Goal: Obtain resource: Obtain resource

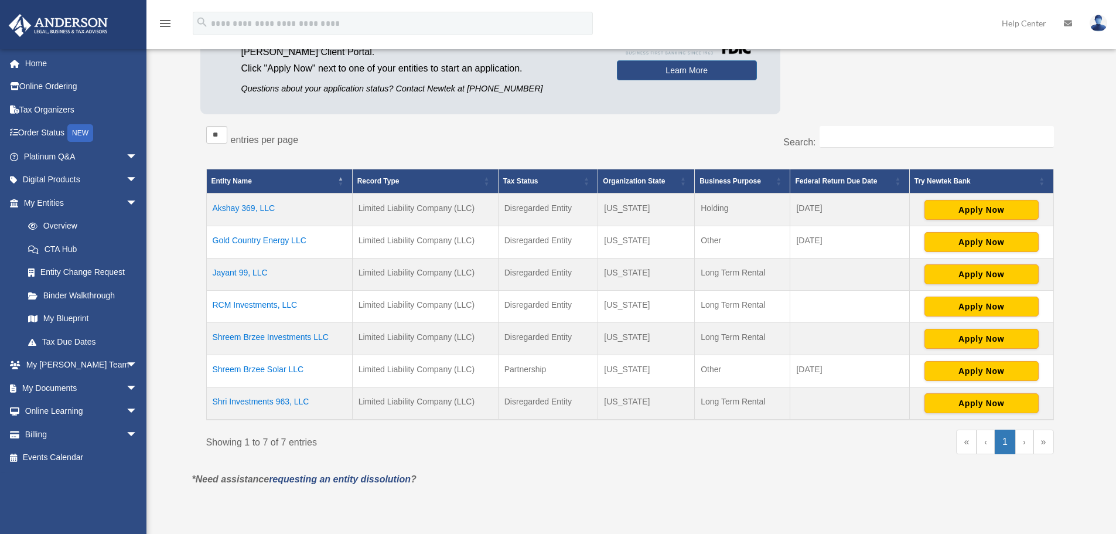
scroll to position [136, 0]
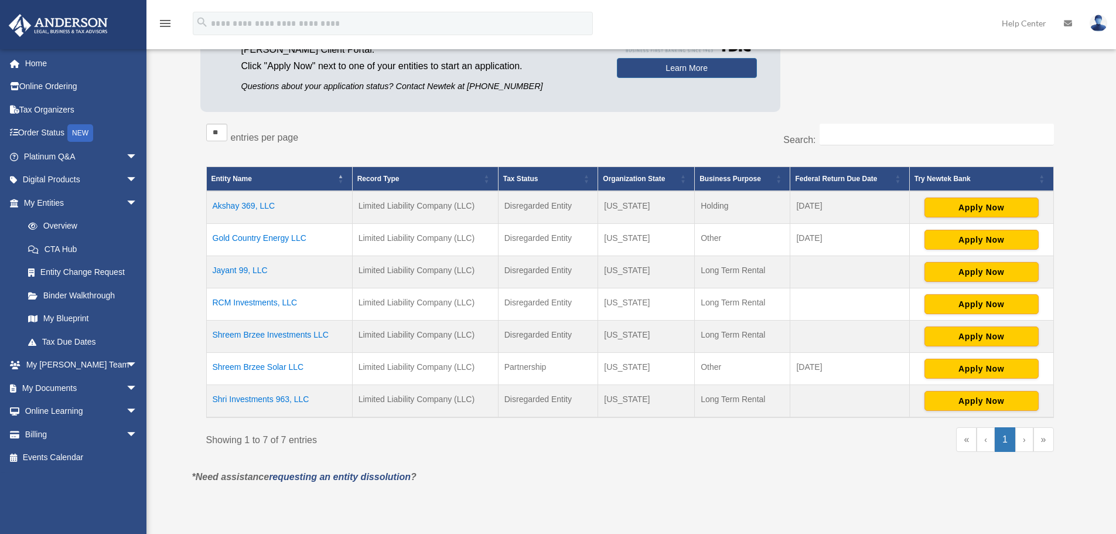
click at [234, 202] on td "Akshay 369, LLC" at bounding box center [279, 207] width 146 height 33
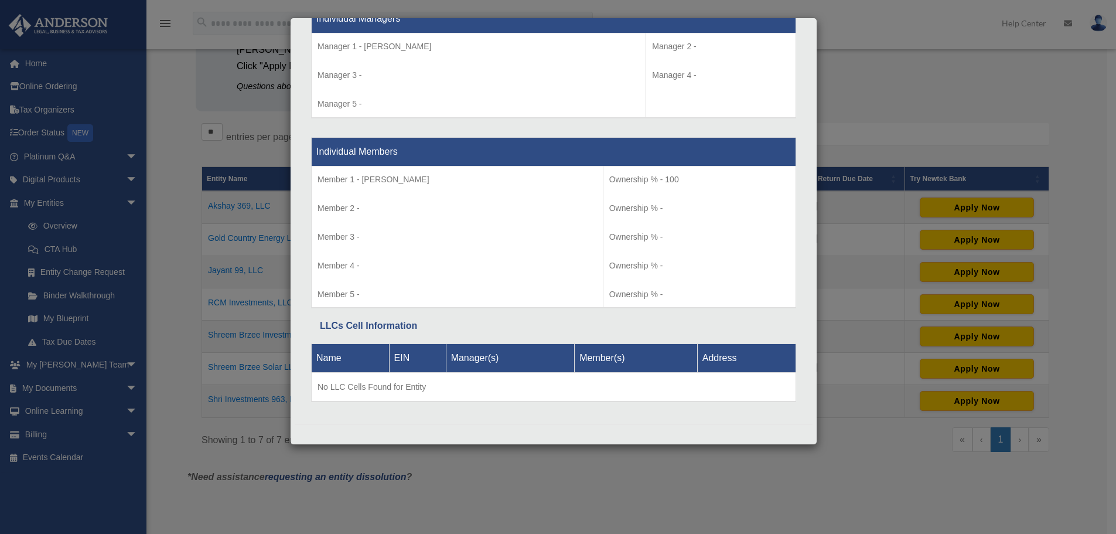
scroll to position [1104, 0]
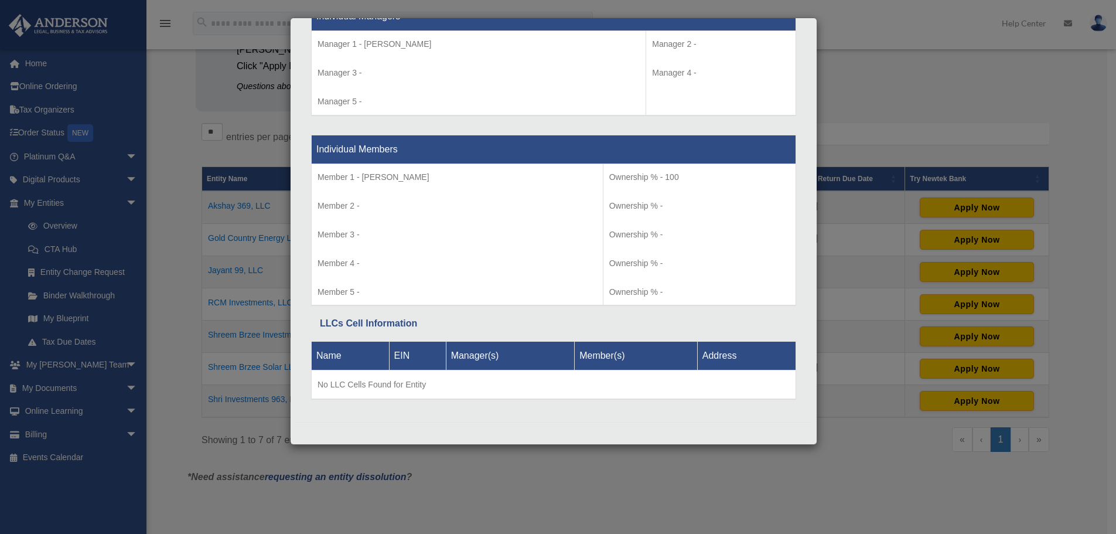
click at [44, 386] on div "Details × Articles Sent Organizational Date" at bounding box center [558, 267] width 1116 height 534
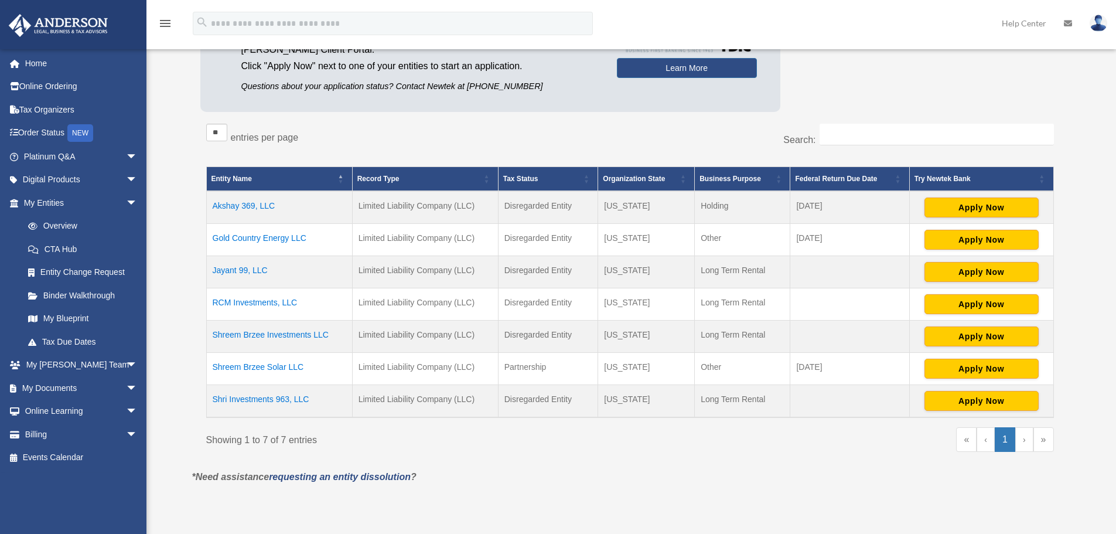
click at [240, 202] on td "Akshay 369, LLC" at bounding box center [279, 207] width 146 height 33
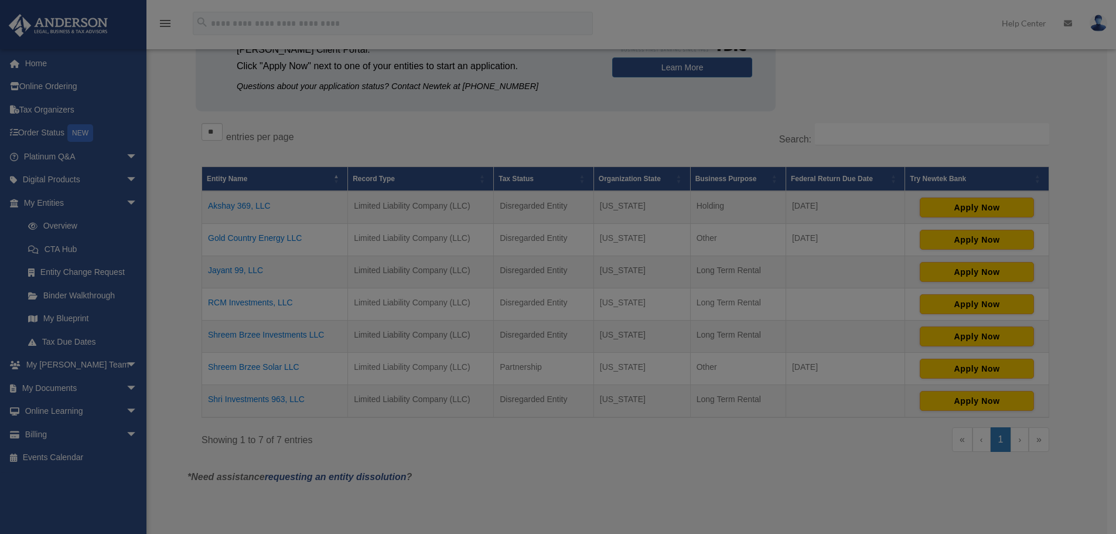
scroll to position [0, 0]
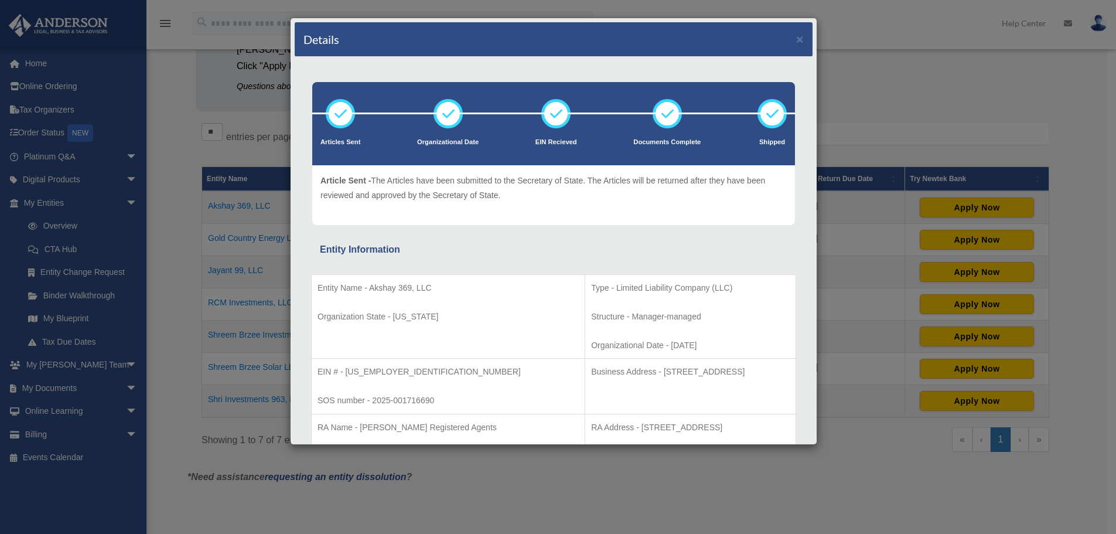
click at [65, 387] on div "Details × Articles Sent Organizational Date" at bounding box center [558, 267] width 1116 height 534
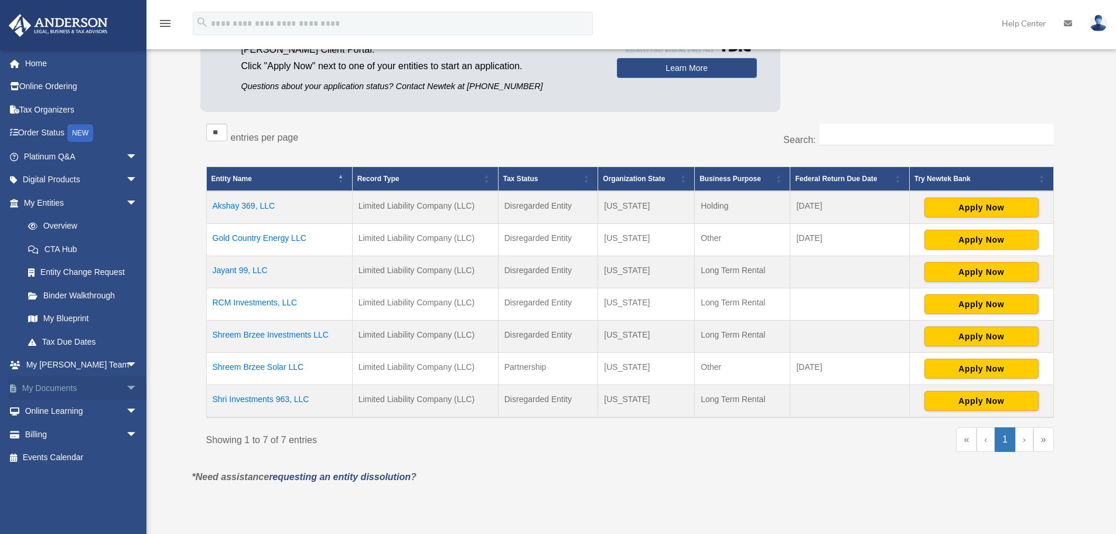
click at [65, 387] on link "My Documents arrow_drop_down" at bounding box center [81, 387] width 147 height 23
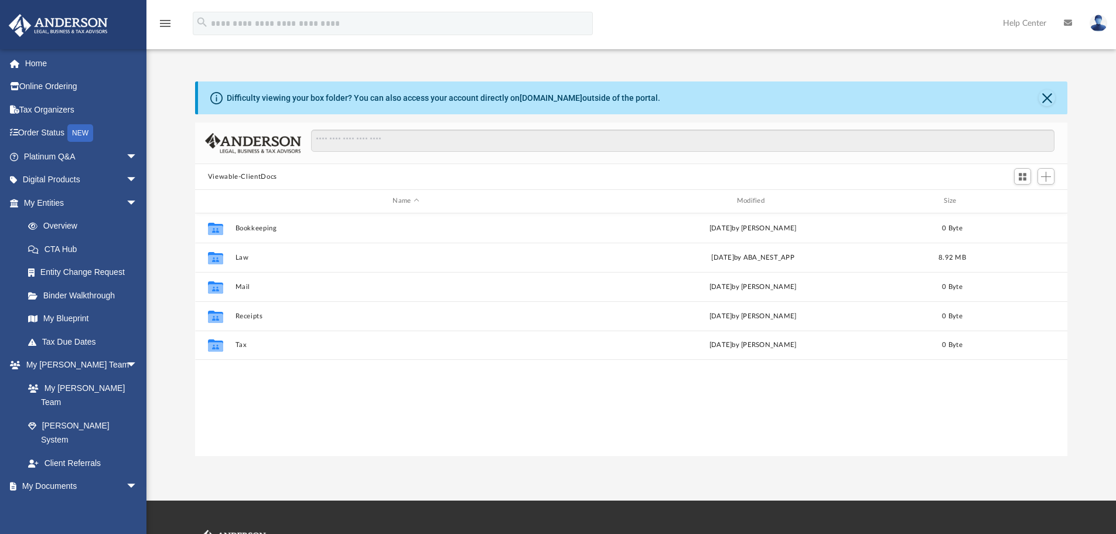
scroll to position [258, 863]
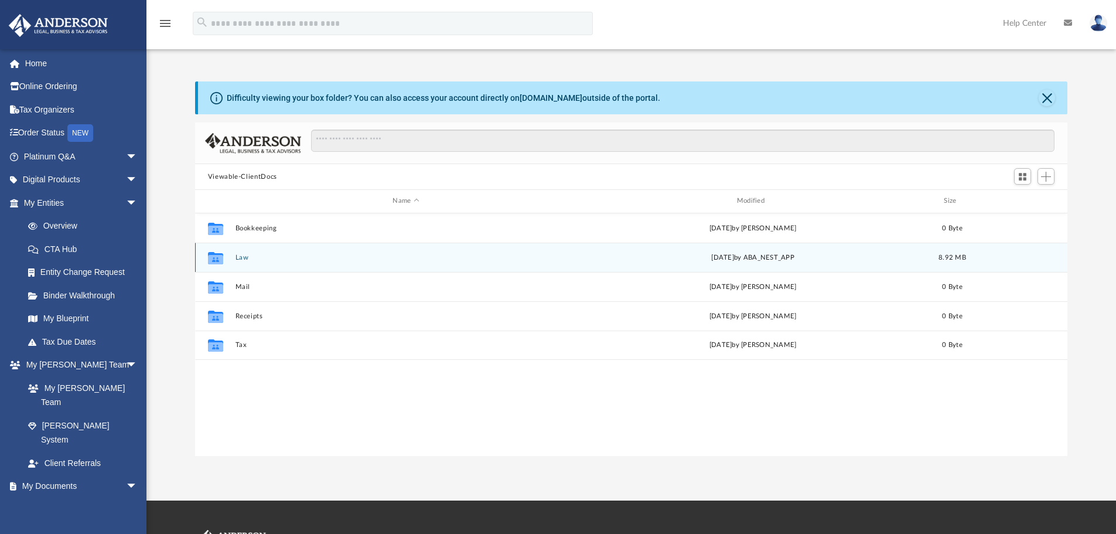
click at [240, 252] on div "Collaborated Folder Law Mon Aug 4 2025 by ABA_NEST_APP 8.92 MB" at bounding box center [631, 257] width 873 height 29
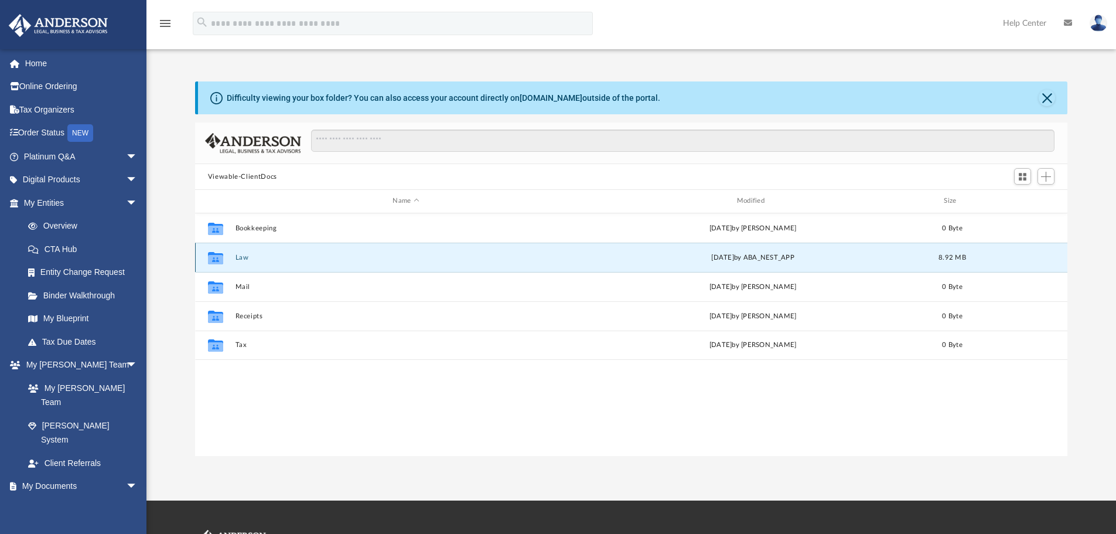
click at [241, 257] on button "Law" at bounding box center [406, 258] width 342 height 8
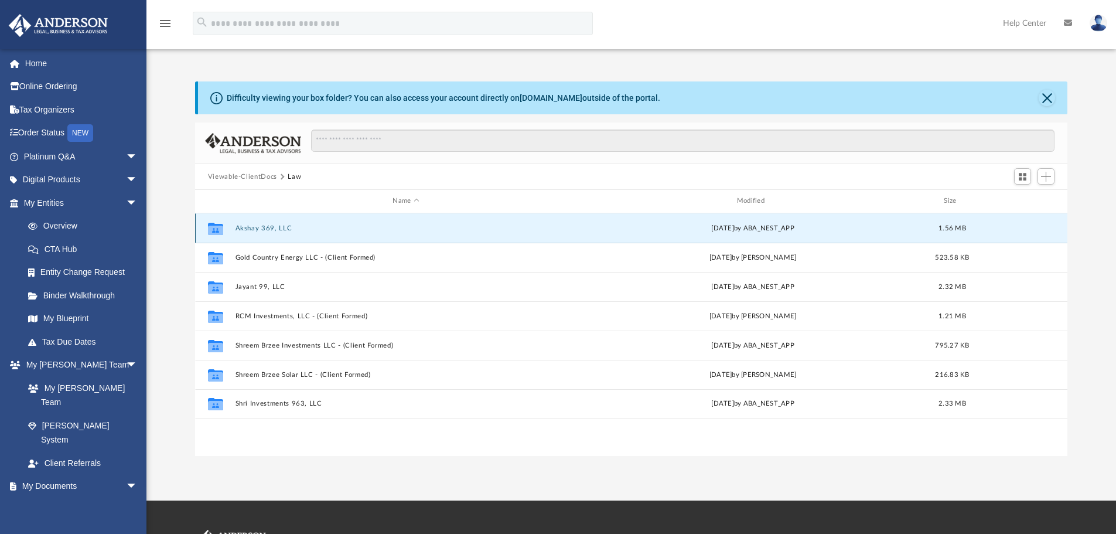
click at [269, 224] on button "Akshay 369, LLC" at bounding box center [406, 228] width 342 height 8
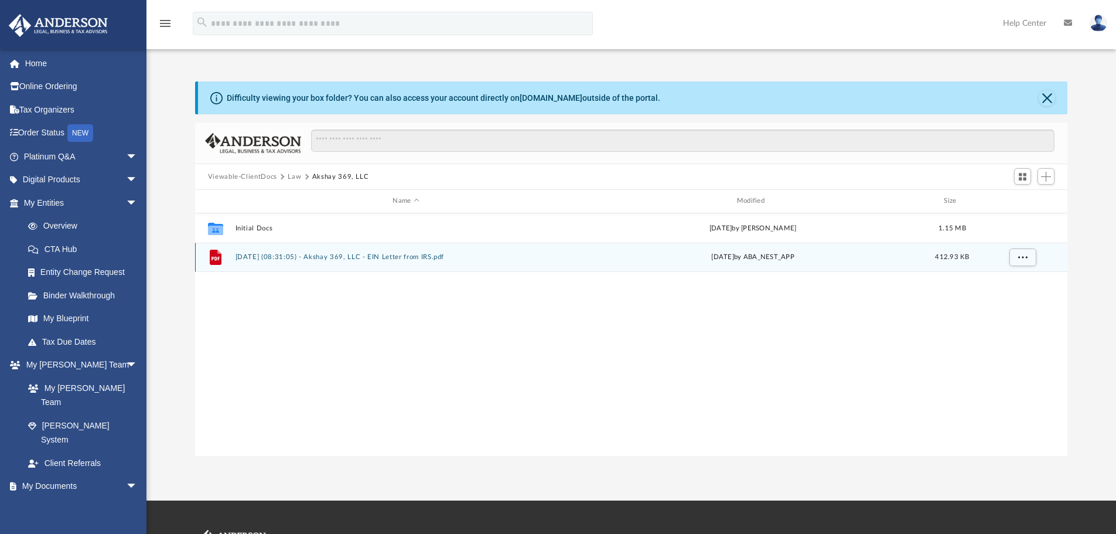
click at [286, 249] on div "File 2025.07.22 (08:31:05) - Akshay 369, LLC - EIN Letter from IRS.pdf Tue Jul …" at bounding box center [631, 257] width 873 height 29
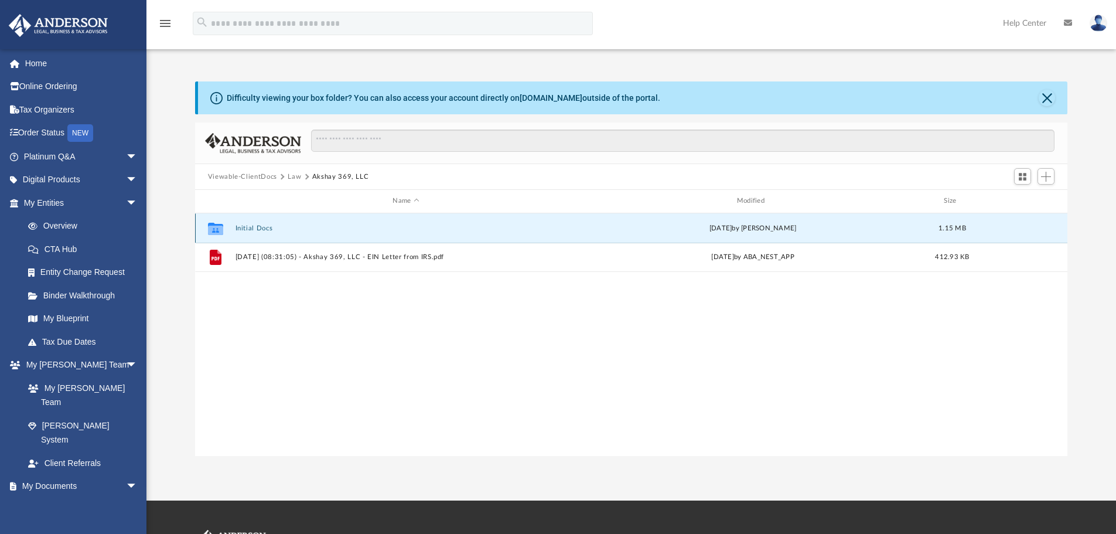
click at [256, 226] on button "Initial Docs" at bounding box center [406, 228] width 342 height 8
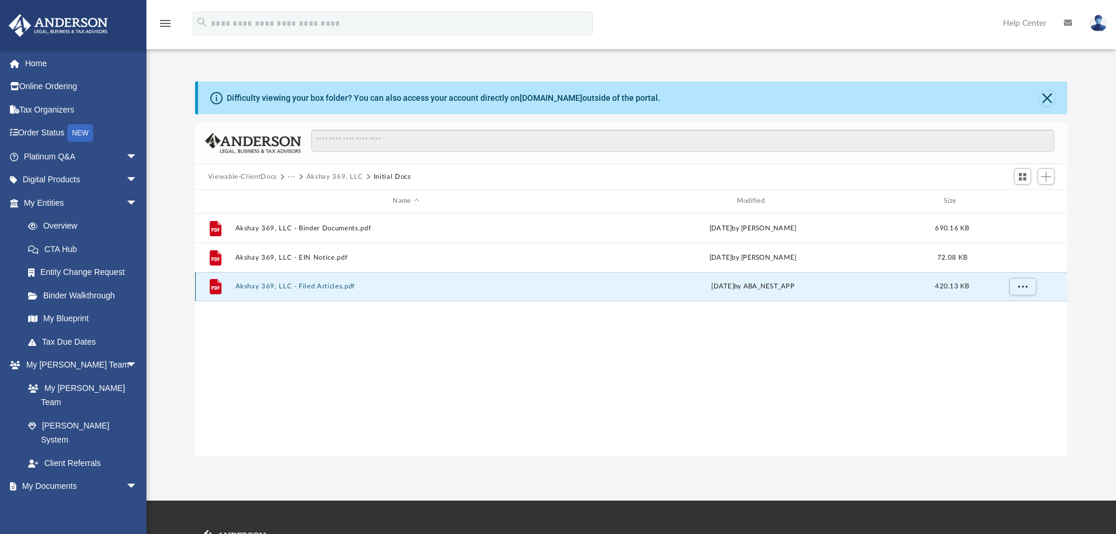
click at [300, 283] on button "Akshay 369, LLC - Filed Articles.pdf" at bounding box center [406, 286] width 342 height 8
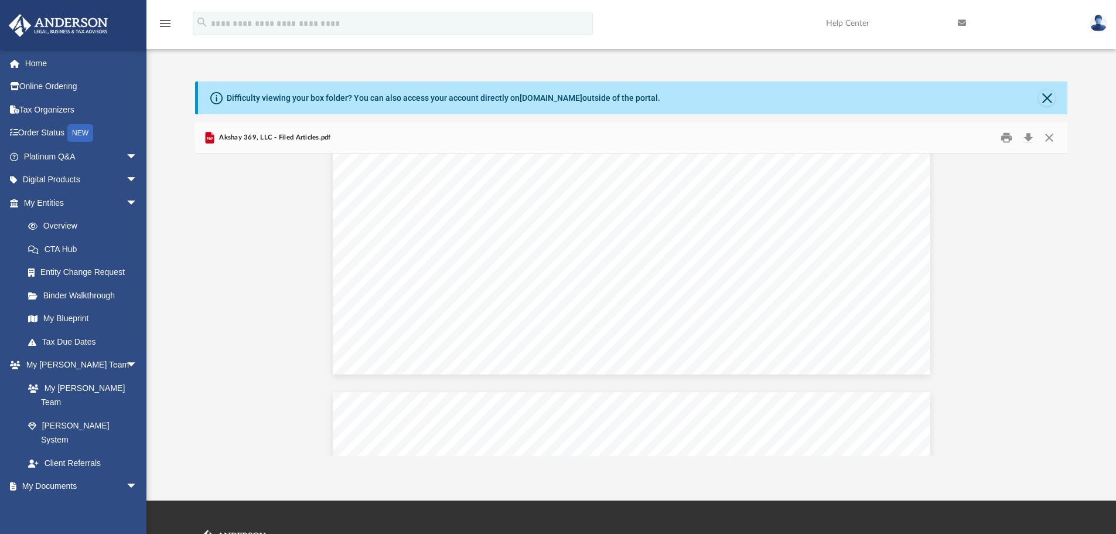
scroll to position [0, 0]
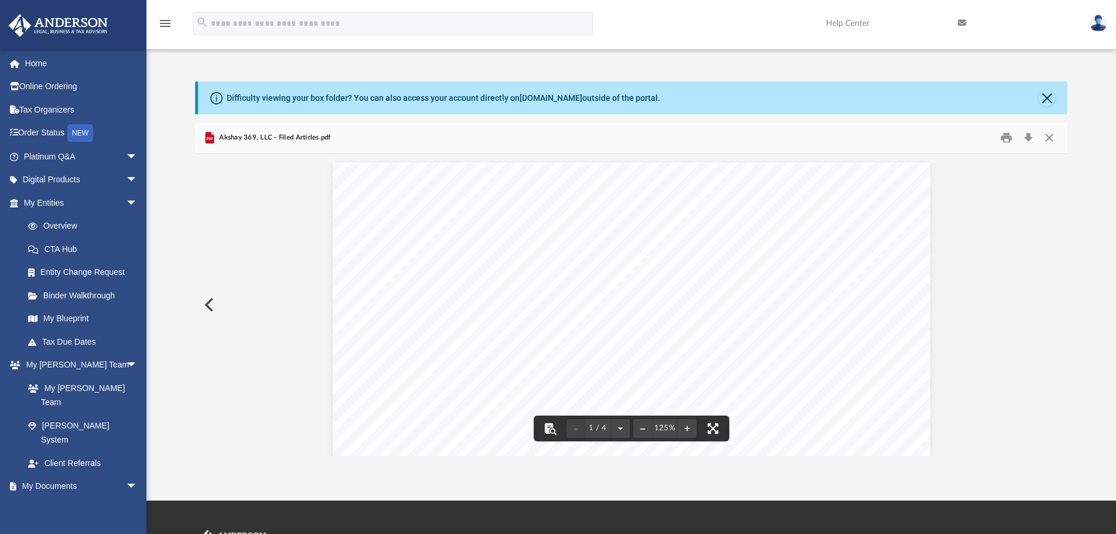
click at [205, 302] on button "Preview" at bounding box center [208, 304] width 26 height 33
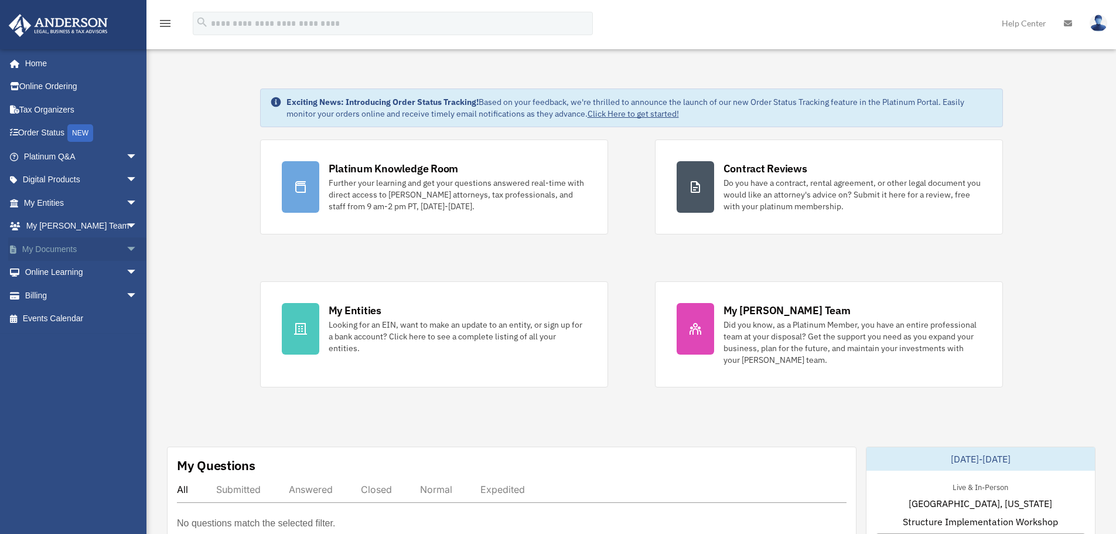
click at [50, 247] on link "My Documents arrow_drop_down" at bounding box center [81, 248] width 147 height 23
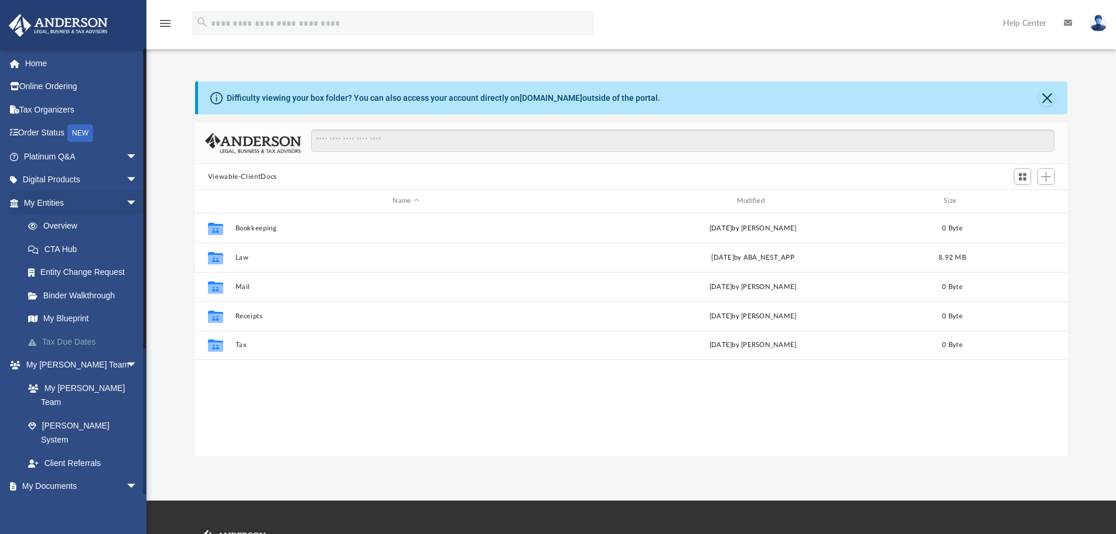
scroll to position [258, 863]
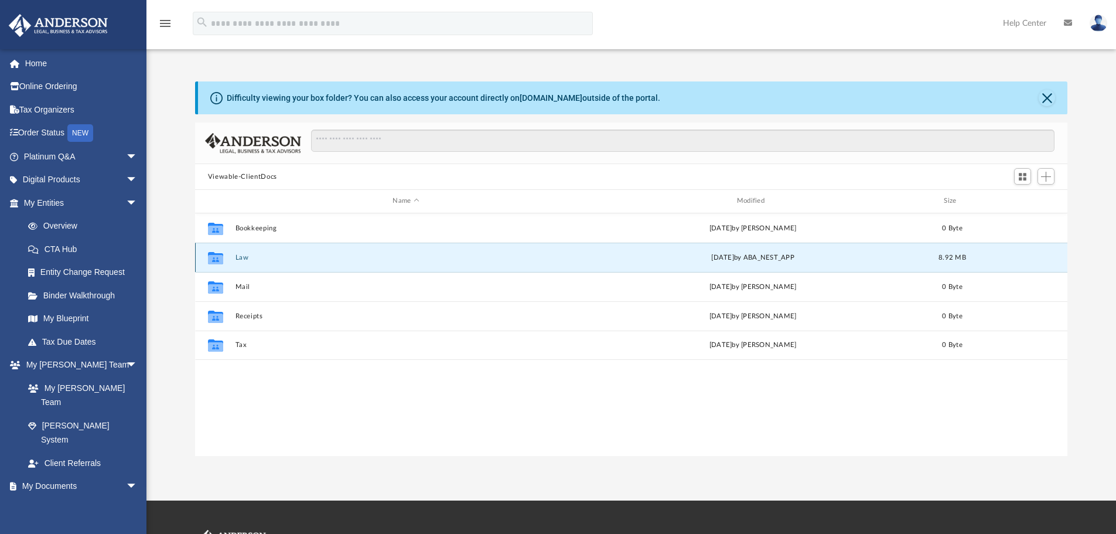
click at [242, 255] on button "Law" at bounding box center [406, 258] width 342 height 8
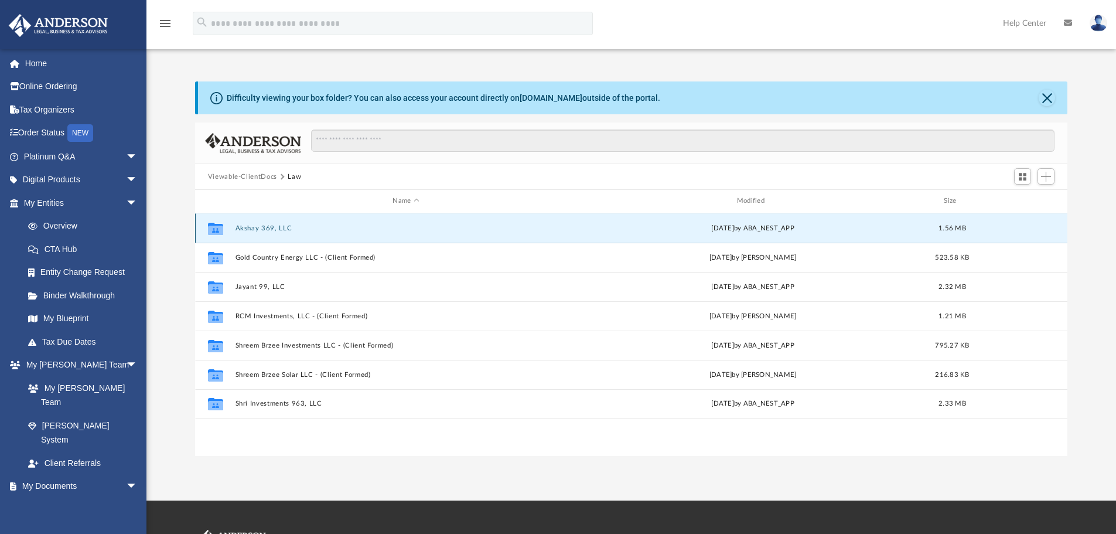
click at [258, 224] on button "Akshay 369, LLC" at bounding box center [406, 228] width 342 height 8
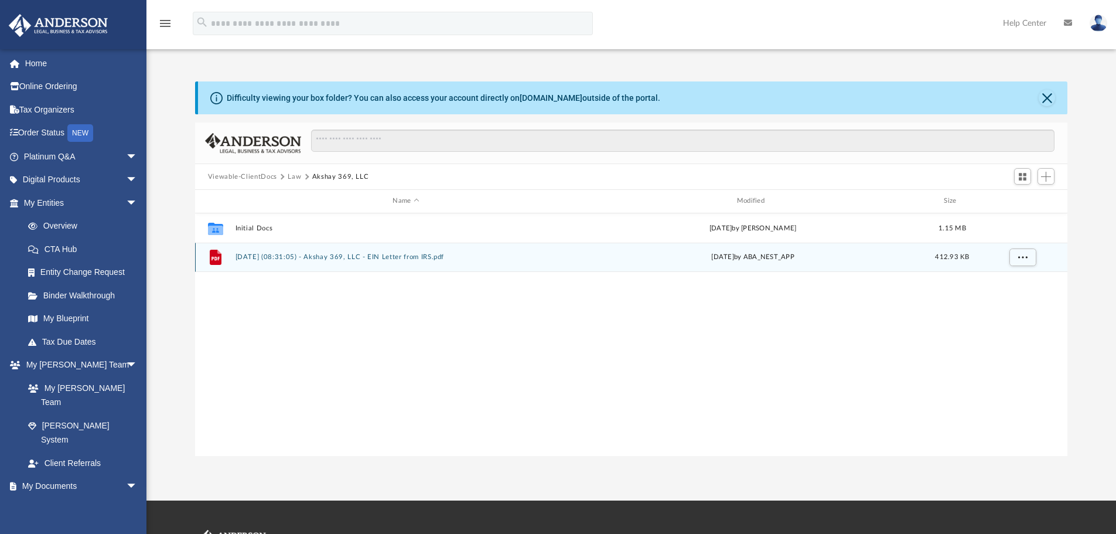
click at [215, 255] on icon "grid" at bounding box center [216, 257] width 12 height 15
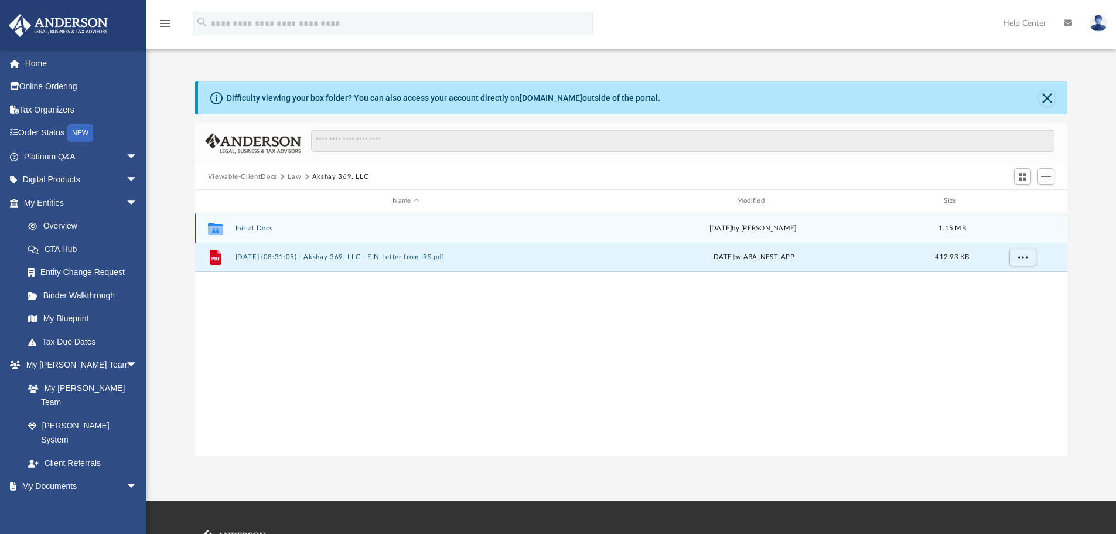
click at [213, 226] on icon "grid" at bounding box center [215, 229] width 15 height 9
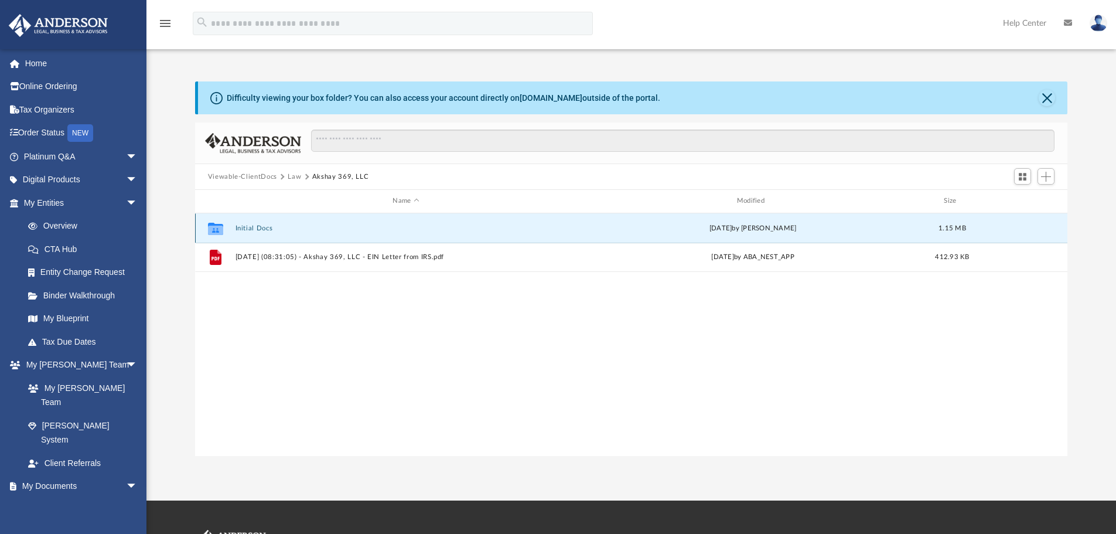
click at [216, 229] on icon "grid" at bounding box center [215, 229] width 15 height 9
click at [256, 226] on button "Initial Docs" at bounding box center [406, 228] width 342 height 8
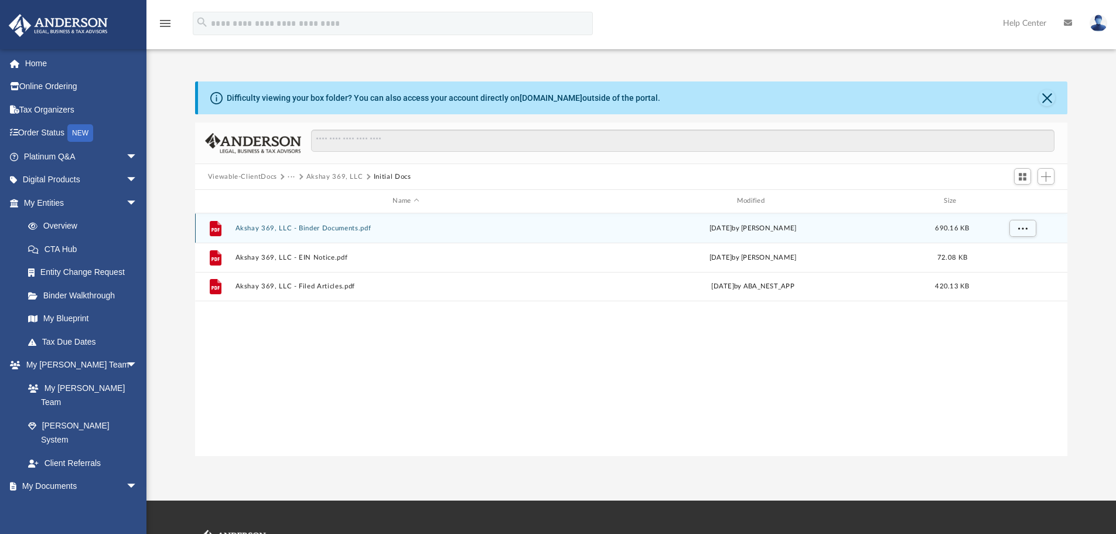
click at [313, 225] on button "Akshay 369, LLC - Binder Documents.pdf" at bounding box center [406, 228] width 342 height 8
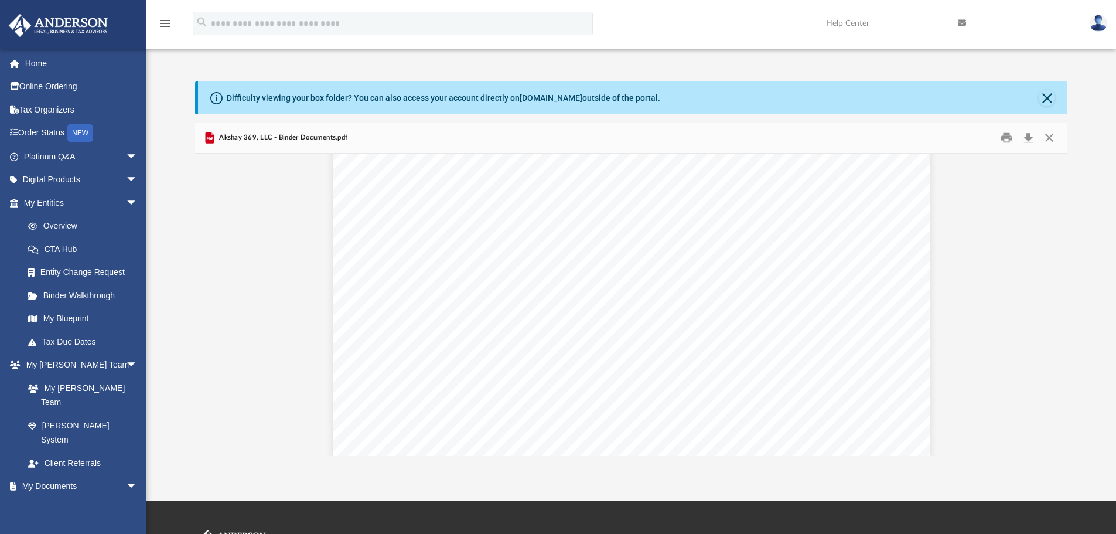
scroll to position [1308, 0]
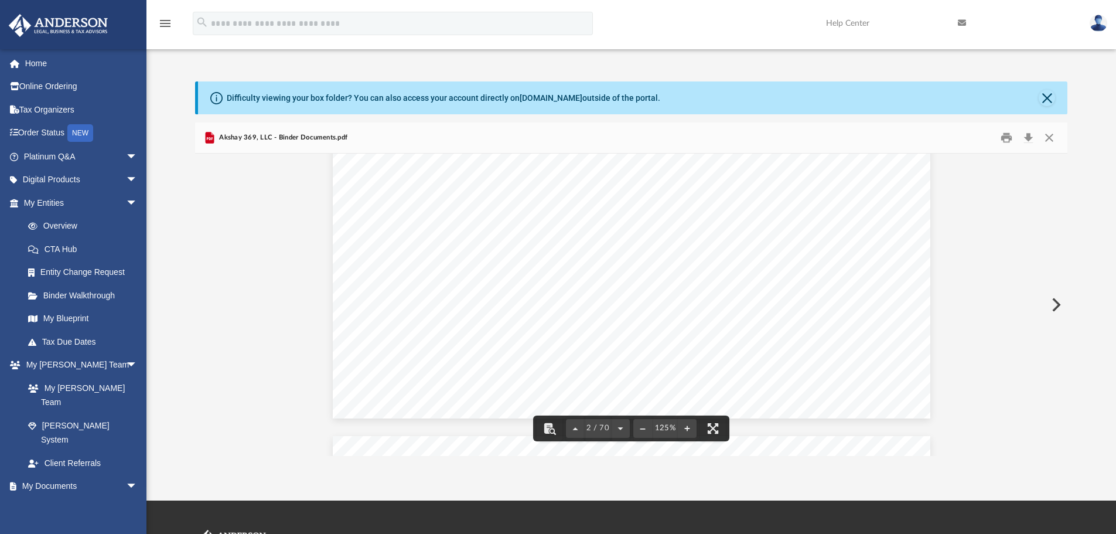
click at [1056, 298] on button "Preview" at bounding box center [1055, 304] width 26 height 33
click at [206, 299] on button "Preview" at bounding box center [208, 304] width 26 height 33
drag, startPoint x: 996, startPoint y: 218, endPoint x: 995, endPoint y: 234, distance: 15.8
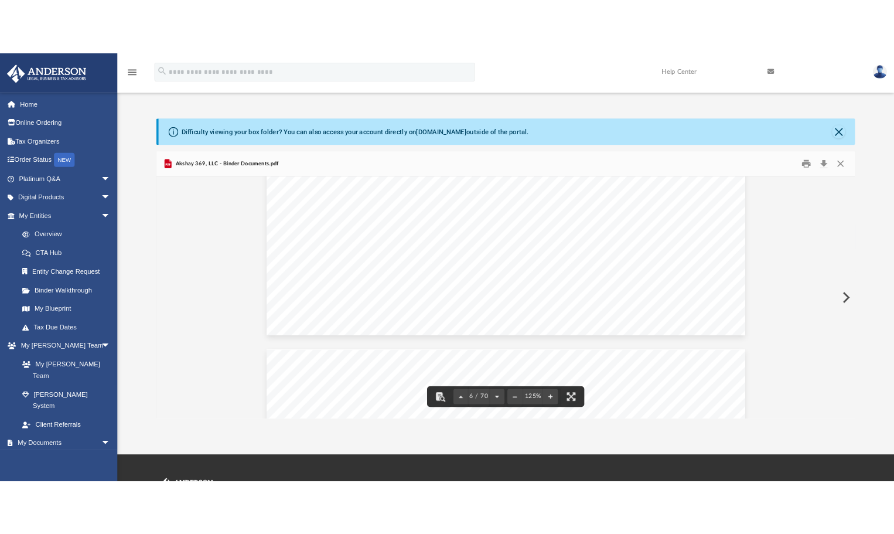
scroll to position [3661, 0]
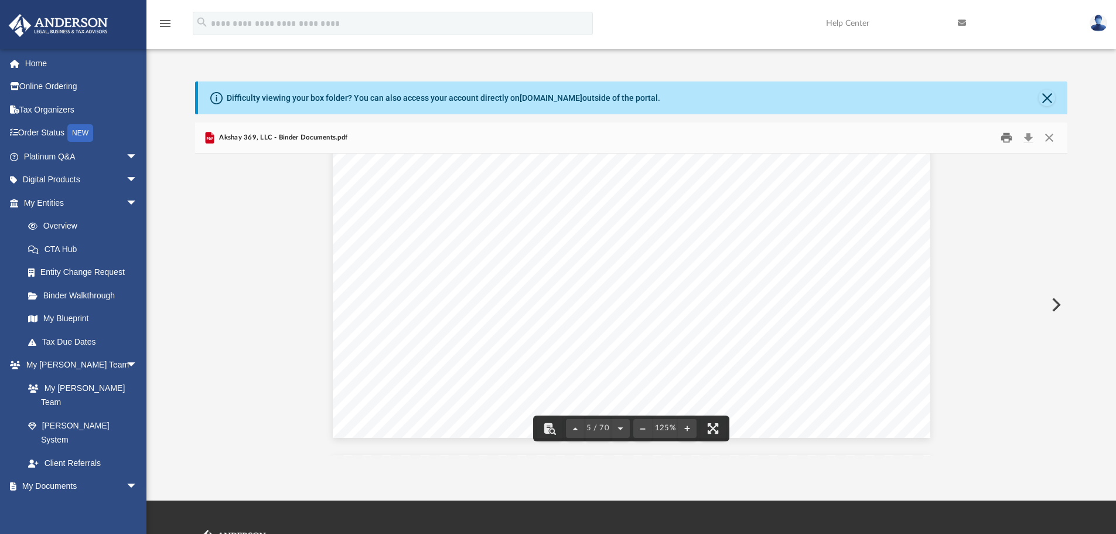
click at [1009, 136] on button "Print" at bounding box center [1006, 138] width 23 height 18
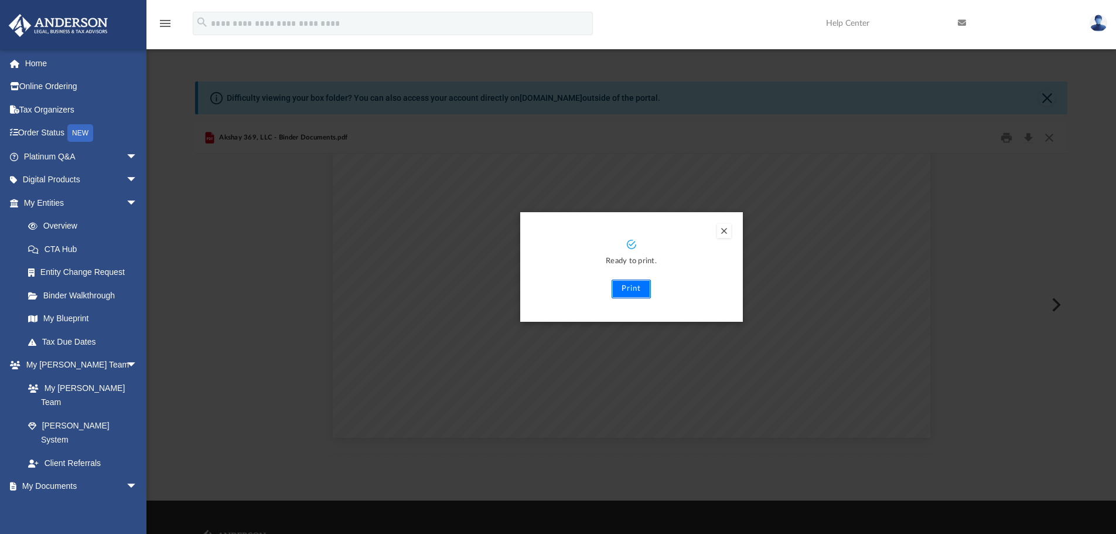
click at [631, 285] on button "Print" at bounding box center [631, 288] width 39 height 19
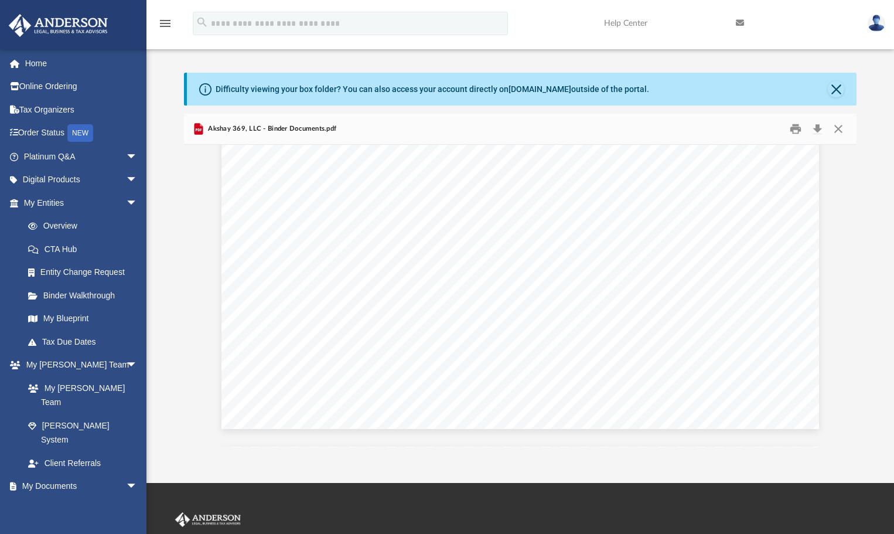
scroll to position [3163, 0]
